Goal: Check status: Check status

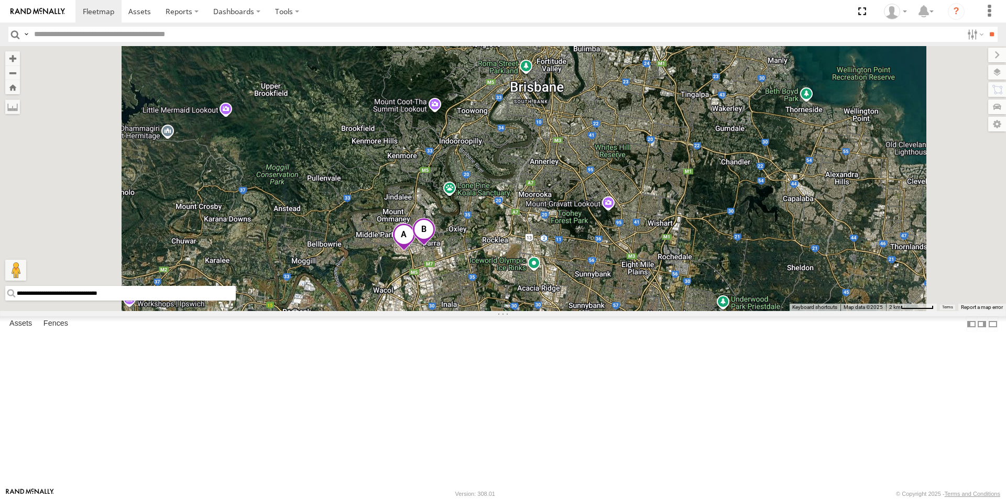
click at [415, 251] on span at bounding box center [403, 237] width 23 height 28
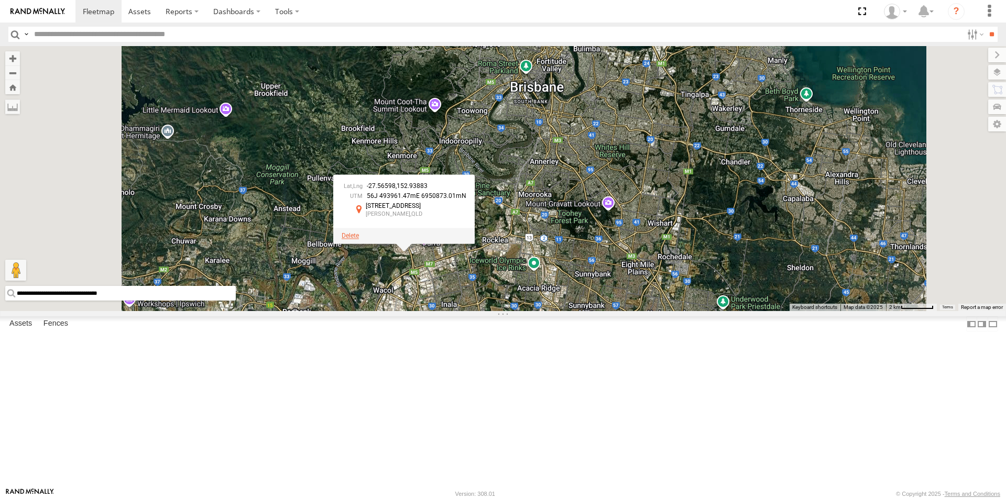
click at [359, 239] on span at bounding box center [350, 235] width 17 height 7
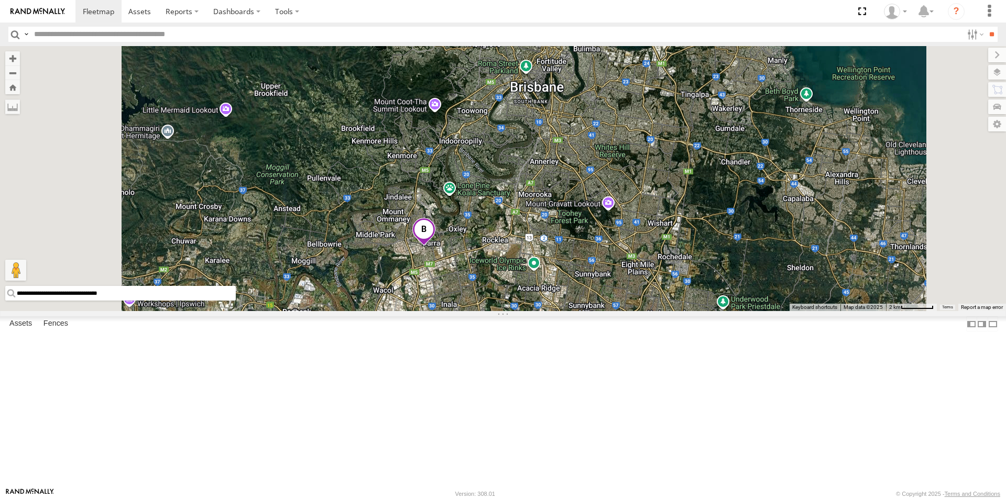
click at [435, 247] on span at bounding box center [423, 232] width 23 height 28
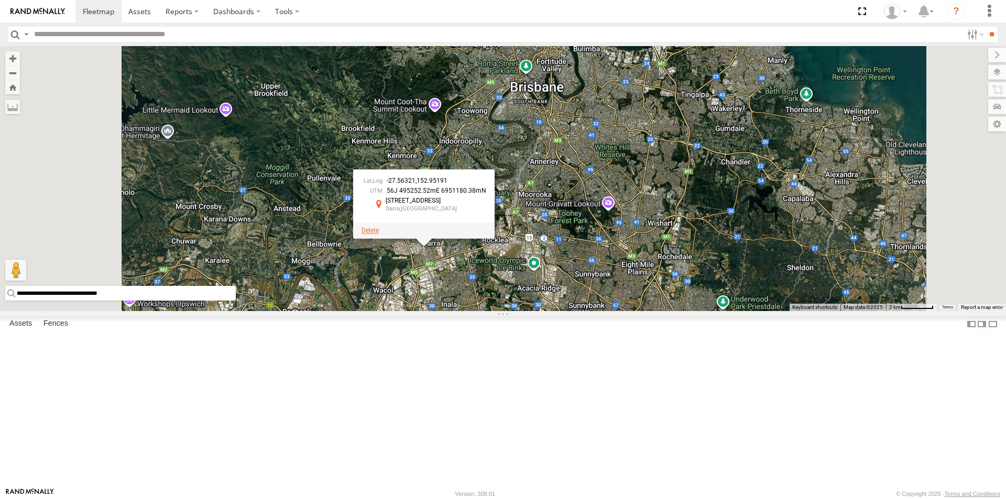
click at [379, 234] on span at bounding box center [369, 230] width 17 height 7
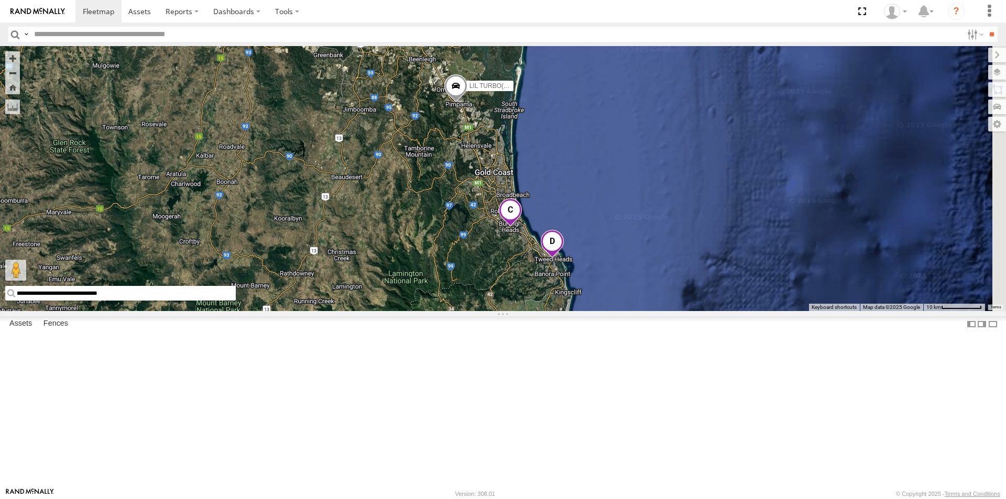
drag, startPoint x: 725, startPoint y: 457, endPoint x: 613, endPoint y: 193, distance: 286.8
click at [614, 192] on div "2 LIL TURBO(SMALL TRUCK)" at bounding box center [503, 178] width 1006 height 265
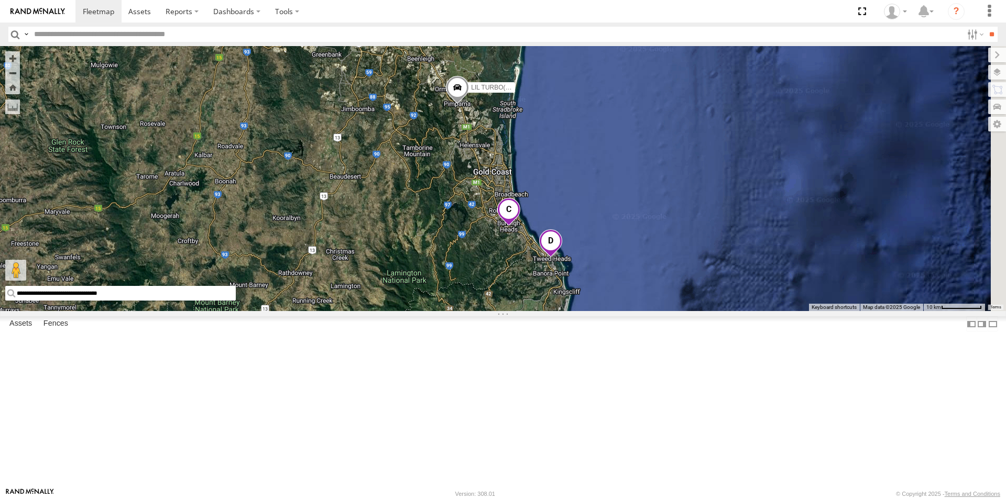
click at [469, 104] on span at bounding box center [457, 90] width 23 height 28
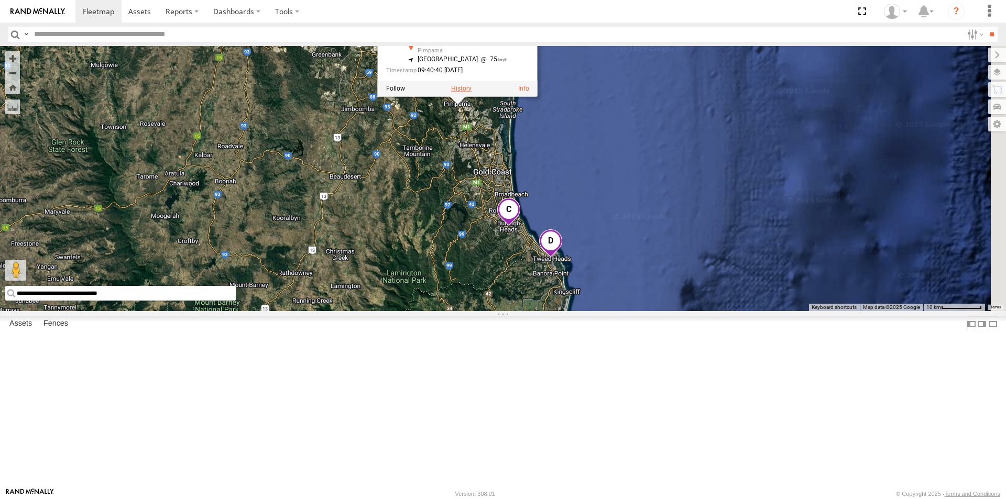
click at [471, 92] on label at bounding box center [461, 88] width 20 height 7
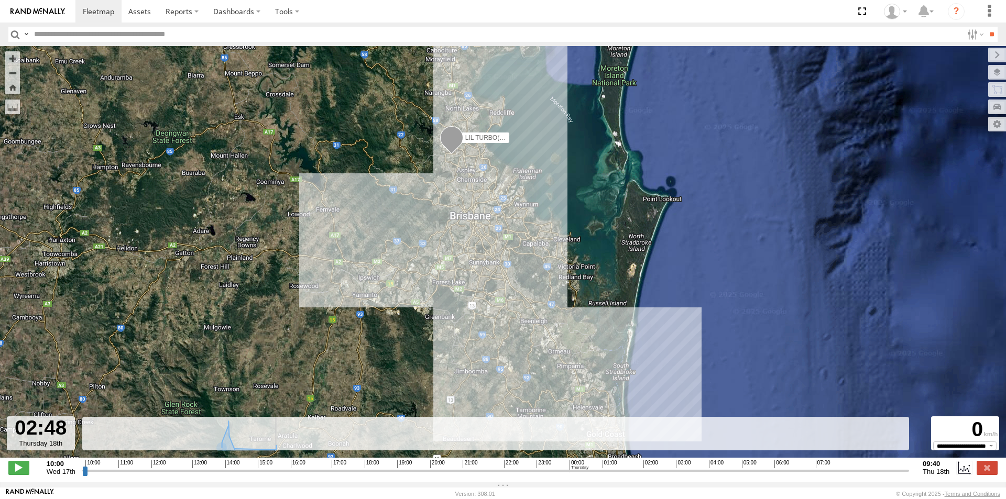
drag, startPoint x: 84, startPoint y: 477, endPoint x: 667, endPoint y: 486, distance: 583.1
click at [667, 476] on input "range" at bounding box center [495, 471] width 827 height 10
drag, startPoint x: 668, startPoint y: 476, endPoint x: 840, endPoint y: 473, distance: 172.4
click at [840, 473] on input "range" at bounding box center [495, 471] width 827 height 10
click at [23, 473] on span at bounding box center [18, 468] width 21 height 14
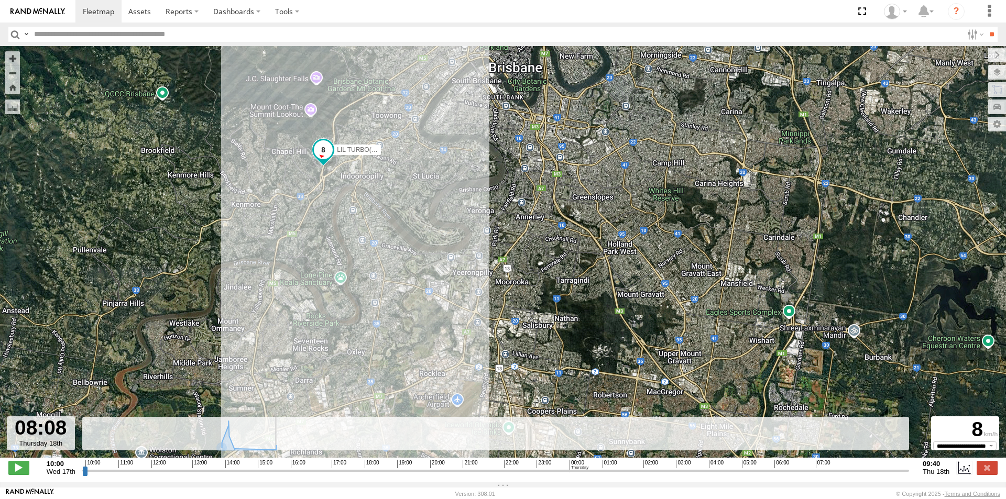
drag, startPoint x: 303, startPoint y: 388, endPoint x: 369, endPoint y: 200, distance: 198.8
click at [369, 200] on div "LIL TURBO(SMALL TRUCK)" at bounding box center [503, 257] width 1006 height 423
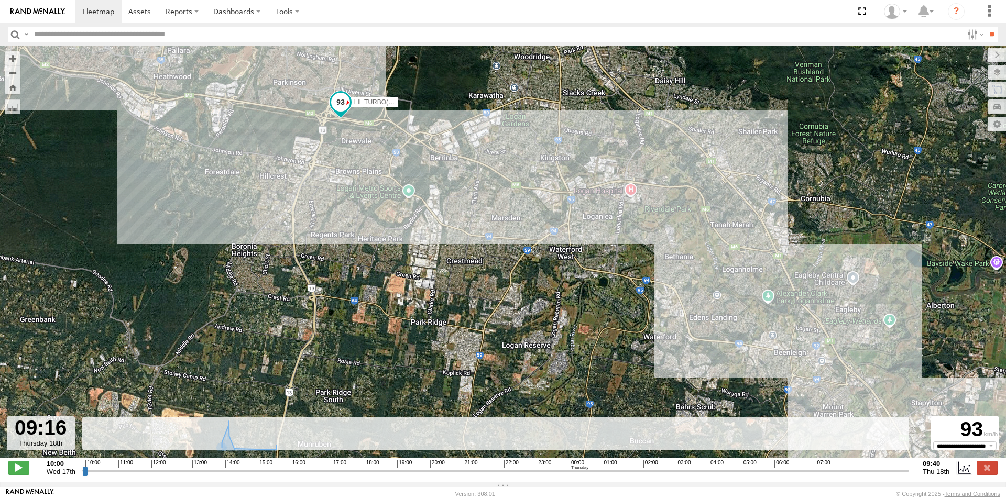
drag, startPoint x: 789, startPoint y: 371, endPoint x: 309, endPoint y: 157, distance: 526.0
click at [309, 157] on div "LIL TURBO(SMALL TRUCK)" at bounding box center [503, 257] width 1006 height 423
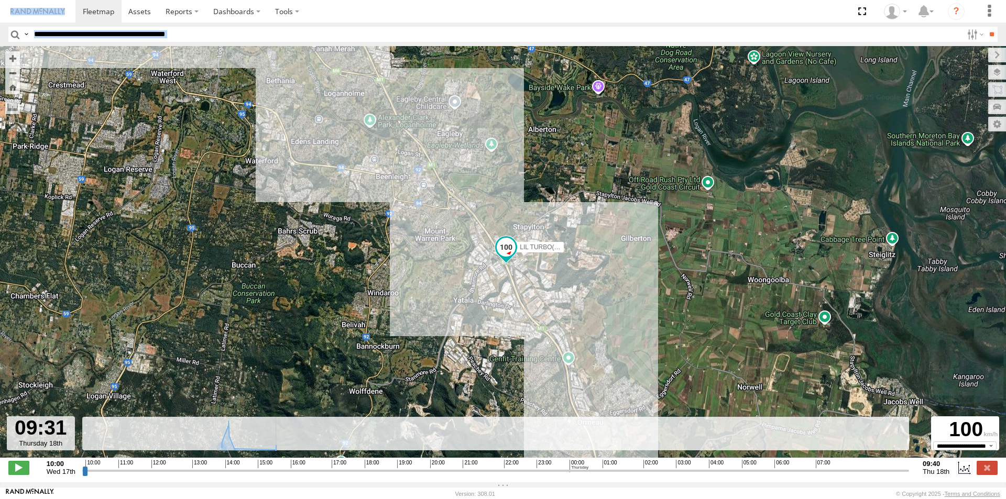
drag, startPoint x: 785, startPoint y: 347, endPoint x: 351, endPoint y: 16, distance: 545.6
click at [351, 16] on body at bounding box center [503, 249] width 1006 height 499
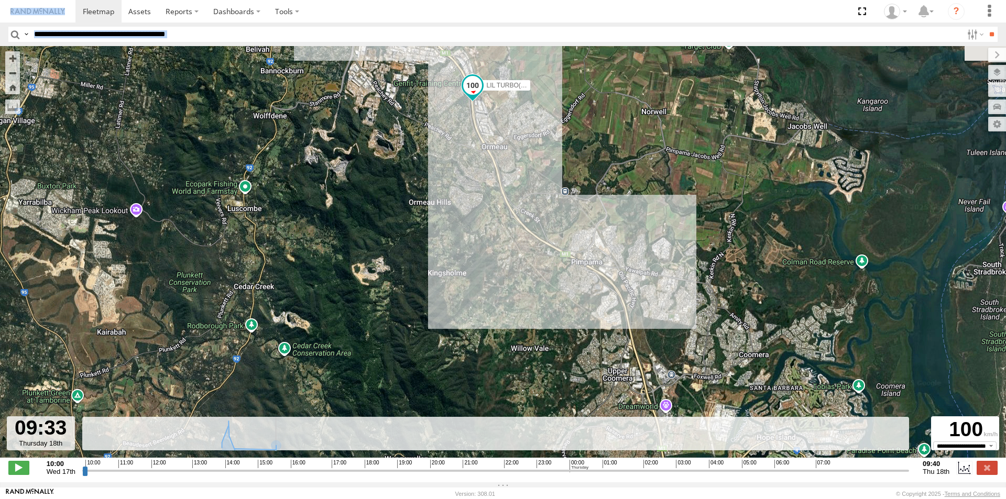
drag, startPoint x: 650, startPoint y: 406, endPoint x: 557, endPoint y: 125, distance: 296.2
click at [557, 125] on div "LIL TURBO(SMALL TRUCK)" at bounding box center [503, 257] width 1006 height 423
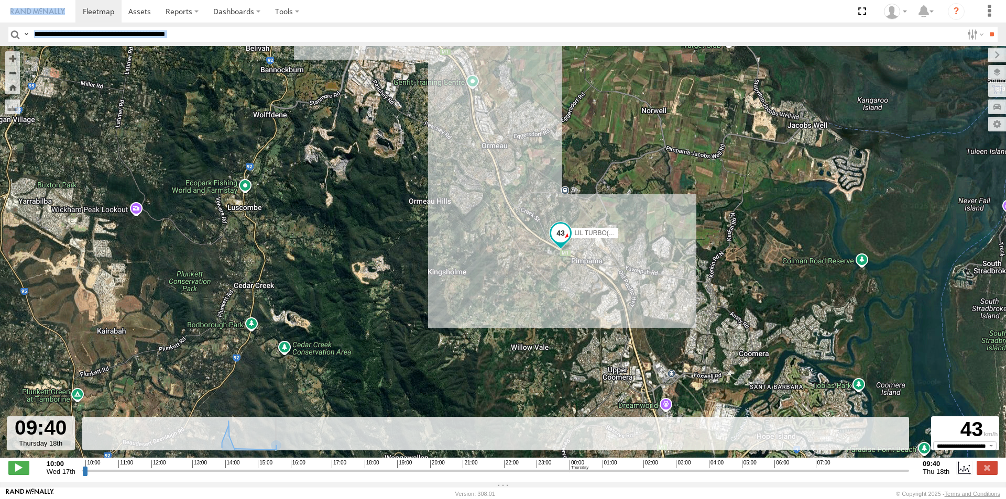
type input "**********"
click at [98, 12] on span at bounding box center [98, 11] width 31 height 10
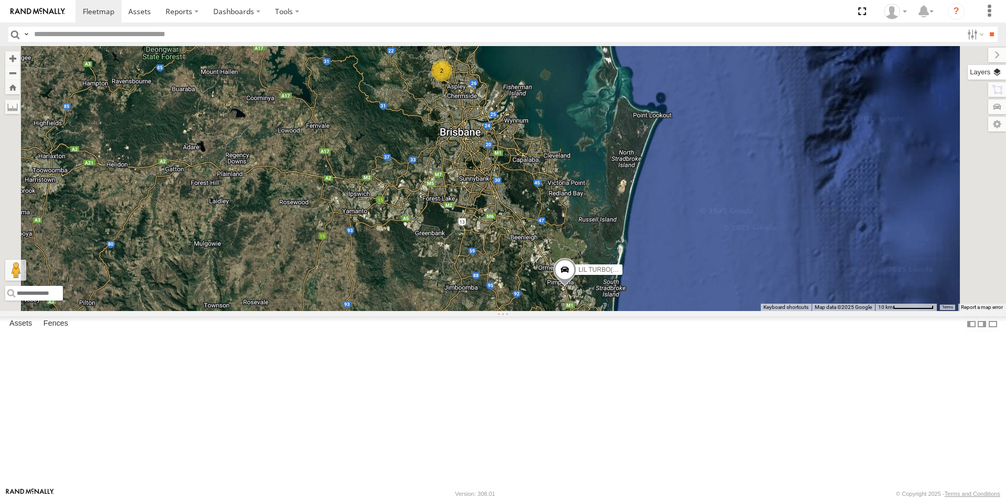
click at [1000, 71] on label at bounding box center [986, 72] width 38 height 15
click at [0, 0] on span "Basemaps" at bounding box center [0, 0] width 0 height 0
click at [0, 0] on span "Satellite + Roadmap" at bounding box center [0, 0] width 0 height 0
click at [823, 243] on div "2 LIL TURBO(SMALL TRUCK)" at bounding box center [503, 178] width 1006 height 265
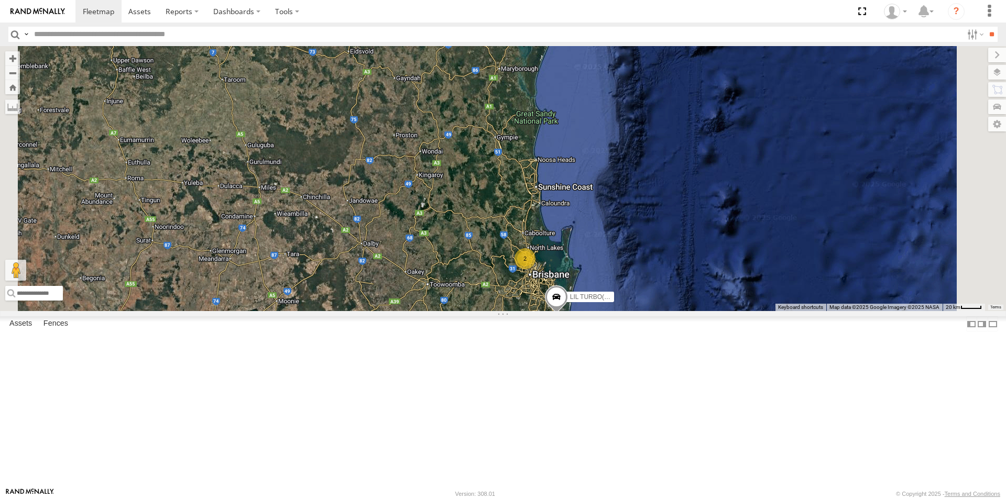
click at [568, 314] on span at bounding box center [556, 299] width 23 height 28
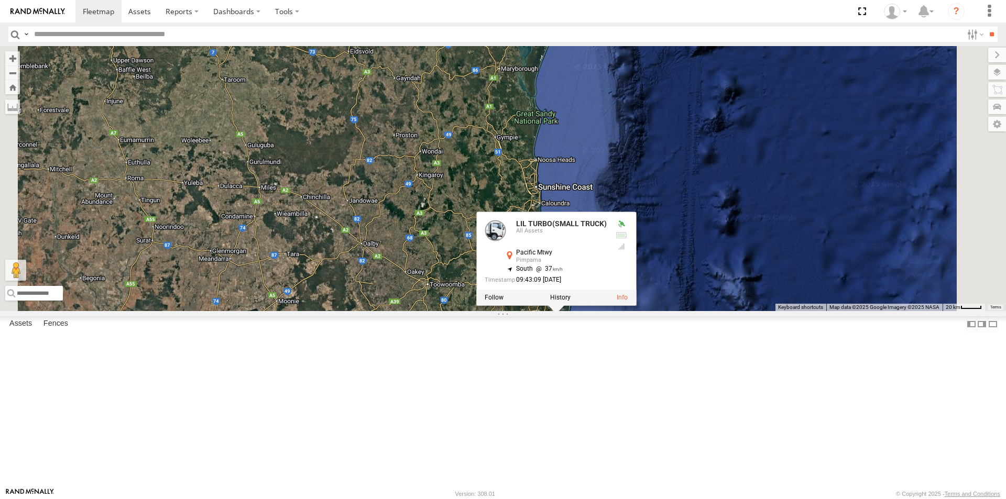
click at [0, 0] on div "BIG [PERSON_NAME] (BIG Truck) All Assets [GEOGRAPHIC_DATA] Brendale -27.32735 1…" at bounding box center [0, 0] width 0 height 0
click at [779, 311] on div "LIL TURBO(SMALL TRUCK) 2 LIL TURBO(SMALL TRUCK) All Assets Pacific Mtwy Pimpama…" at bounding box center [503, 178] width 1006 height 265
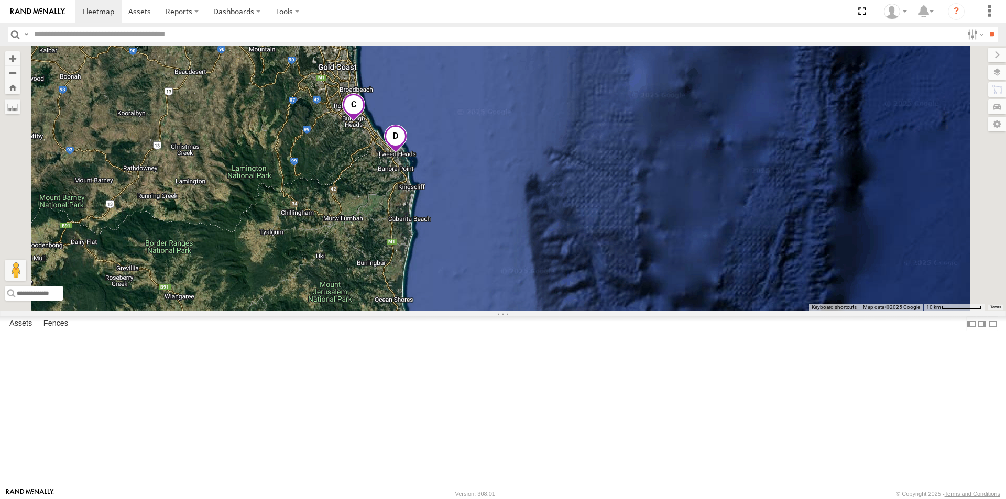
drag, startPoint x: 554, startPoint y: 461, endPoint x: 583, endPoint y: 125, distance: 337.0
click at [583, 125] on div "LIL TURBO(SMALL TRUCK) 2" at bounding box center [503, 178] width 1006 height 265
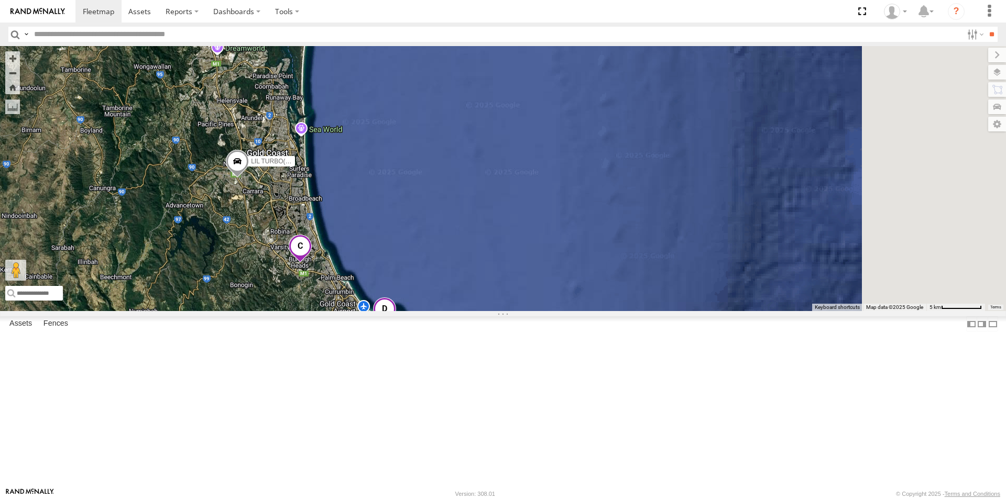
drag, startPoint x: 461, startPoint y: 143, endPoint x: 383, endPoint y: 325, distance: 198.3
click at [383, 311] on div "LIL TURBO(SMALL TRUCK)" at bounding box center [503, 178] width 1006 height 265
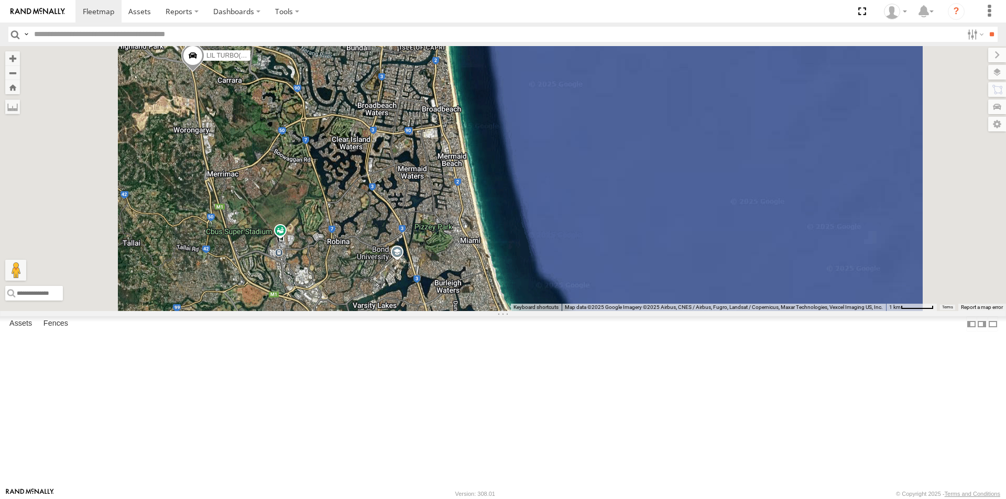
click at [204, 72] on span at bounding box center [192, 58] width 23 height 28
click at [353, 217] on div "LIL TURBO(SMALL TRUCK) LIL TURBO(SMALL TRUCK) All Assets [GEOGRAPHIC_DATA] -28.…" at bounding box center [503, 178] width 1006 height 265
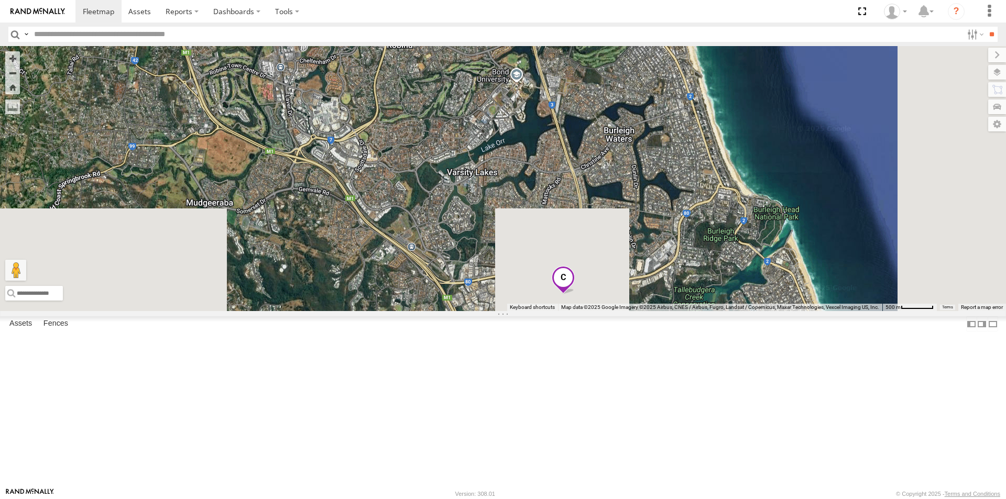
drag, startPoint x: 467, startPoint y: 344, endPoint x: 419, endPoint y: 72, distance: 276.7
click at [419, 72] on div "LIL TURBO(SMALL TRUCK)" at bounding box center [503, 178] width 1006 height 265
